Goal: Information Seeking & Learning: Find specific fact

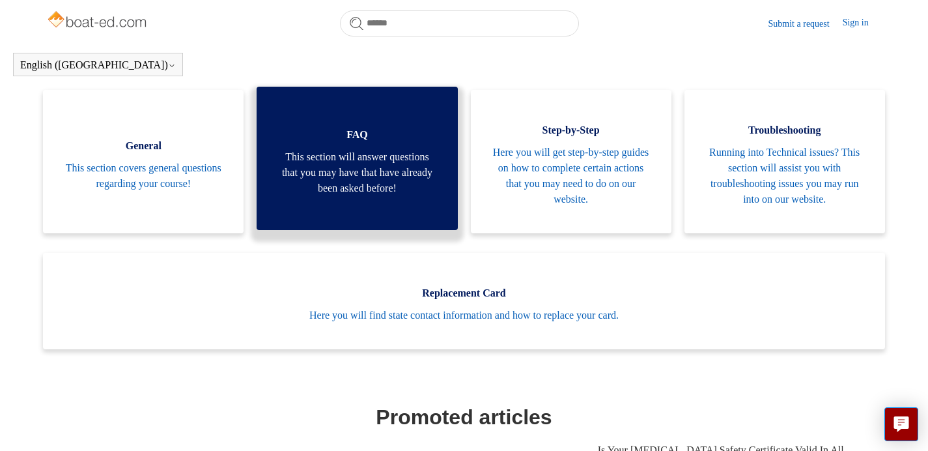
click at [313, 196] on span "This section will answer questions that you may have that have already been ask…" at bounding box center [356, 172] width 161 height 47
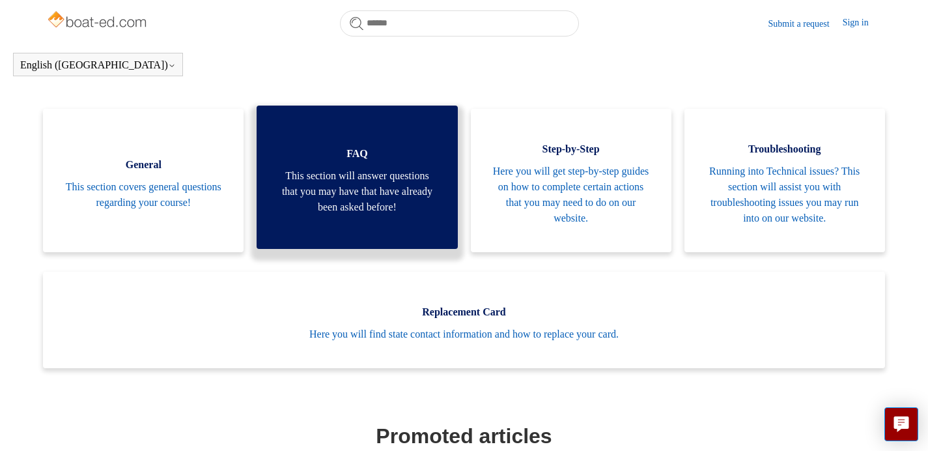
scroll to position [267, 0]
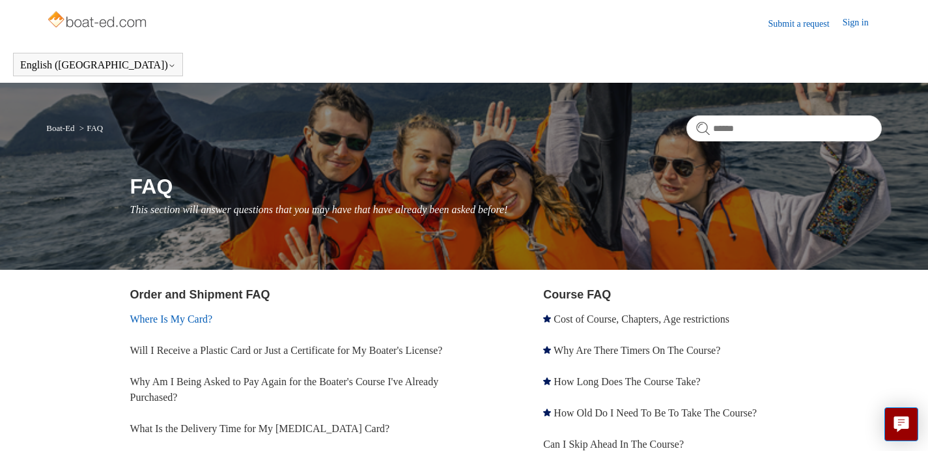
click at [193, 322] on link "Where Is My Card?" at bounding box center [171, 318] width 83 height 11
